Goal: Task Accomplishment & Management: Manage account settings

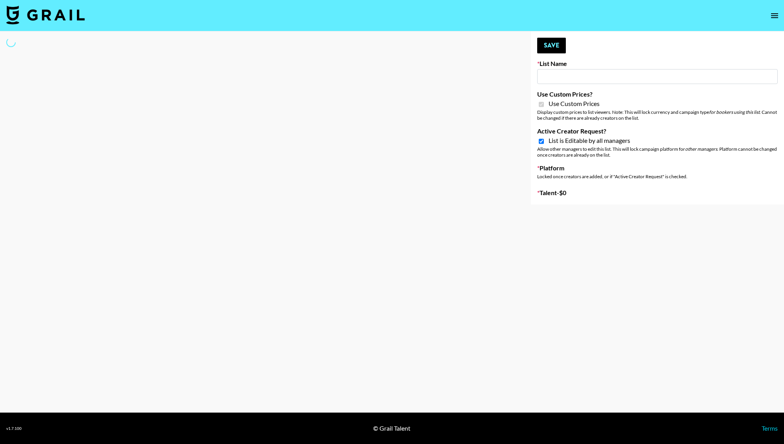
type input "Jinx Fall Campaign"
checkbox input "true"
select select "Brand"
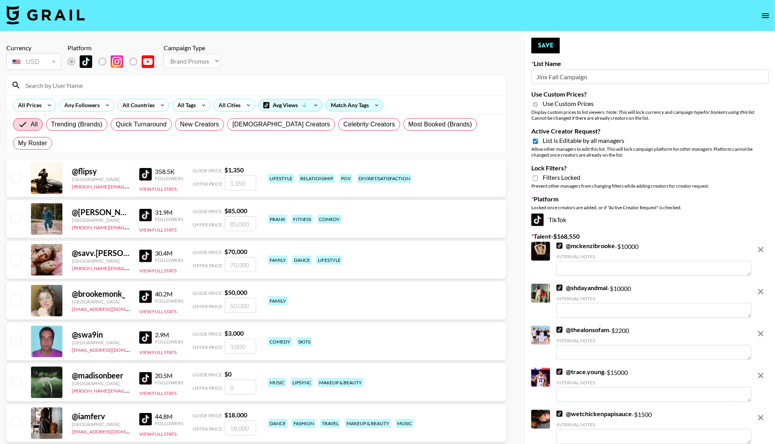
click at [104, 87] on input at bounding box center [261, 85] width 481 height 13
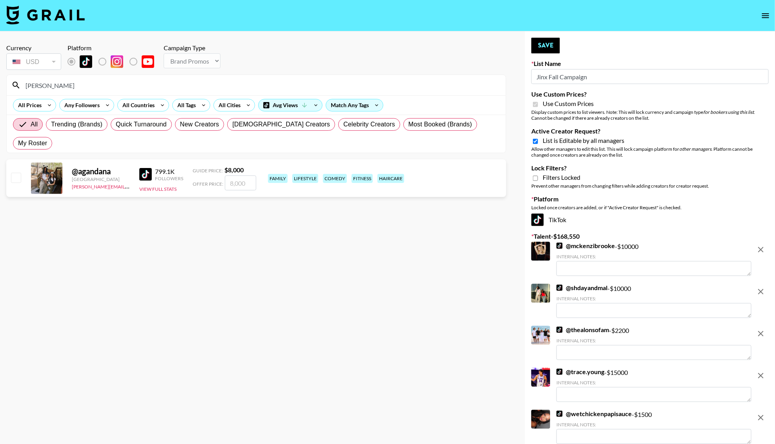
type input "[PERSON_NAME]"
click at [253, 176] on input "number" at bounding box center [240, 183] width 31 height 15
type input "8"
checkbox input "true"
type input "8000"
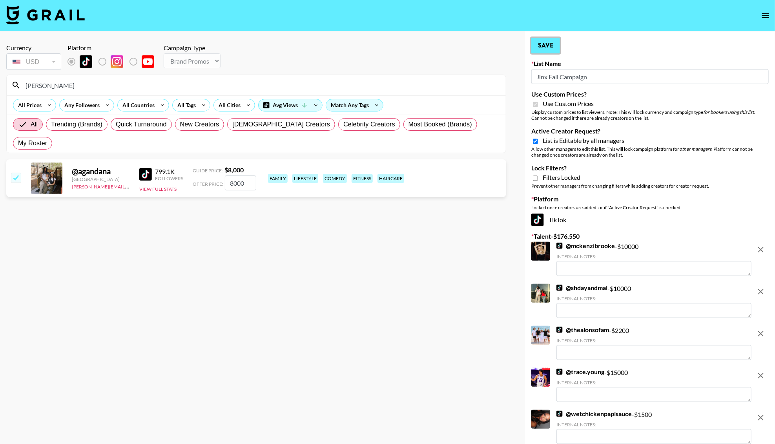
click at [539, 41] on button "Save" at bounding box center [546, 46] width 29 height 16
